Goal: Navigation & Orientation: Find specific page/section

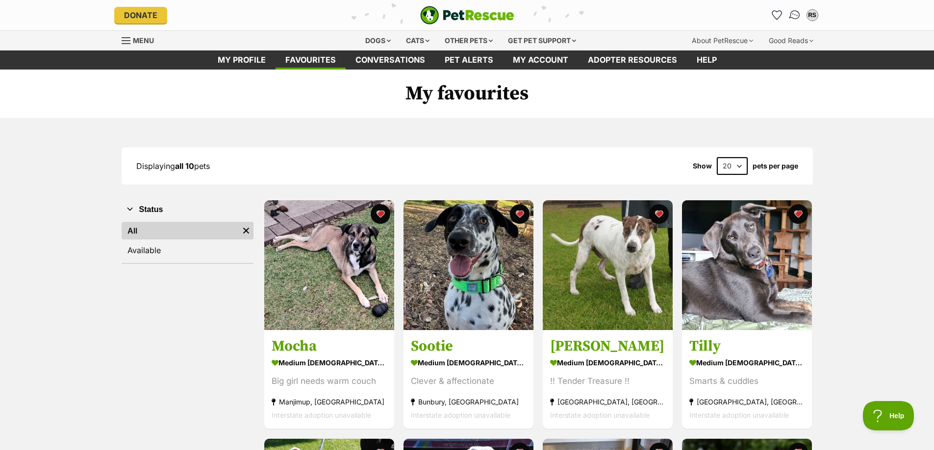
click at [791, 16] on img "Conversations" at bounding box center [794, 15] width 13 height 13
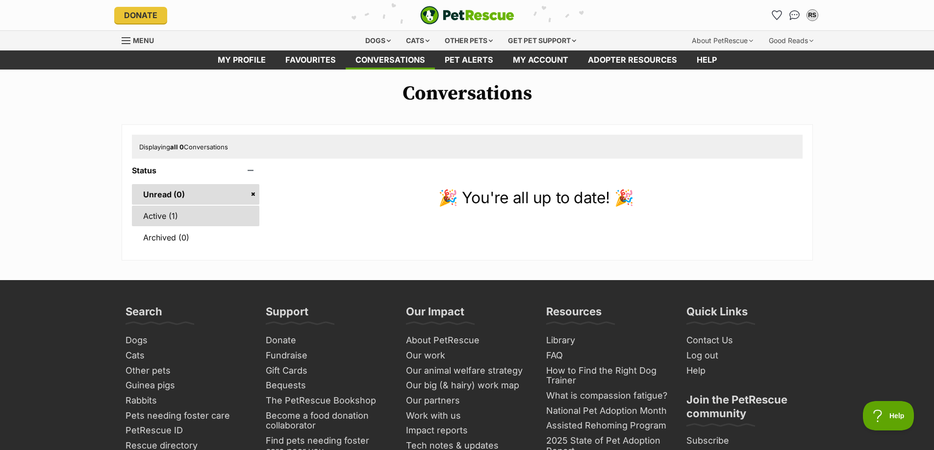
click at [179, 214] on link "Active (1)" at bounding box center [196, 216] width 128 height 21
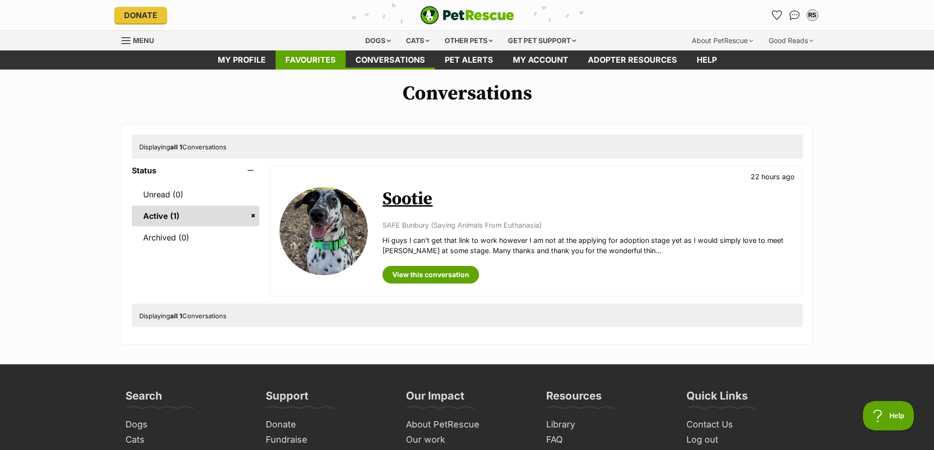
click at [326, 62] on link "Favourites" at bounding box center [310, 59] width 70 height 19
